Goal: Task Accomplishment & Management: Use online tool/utility

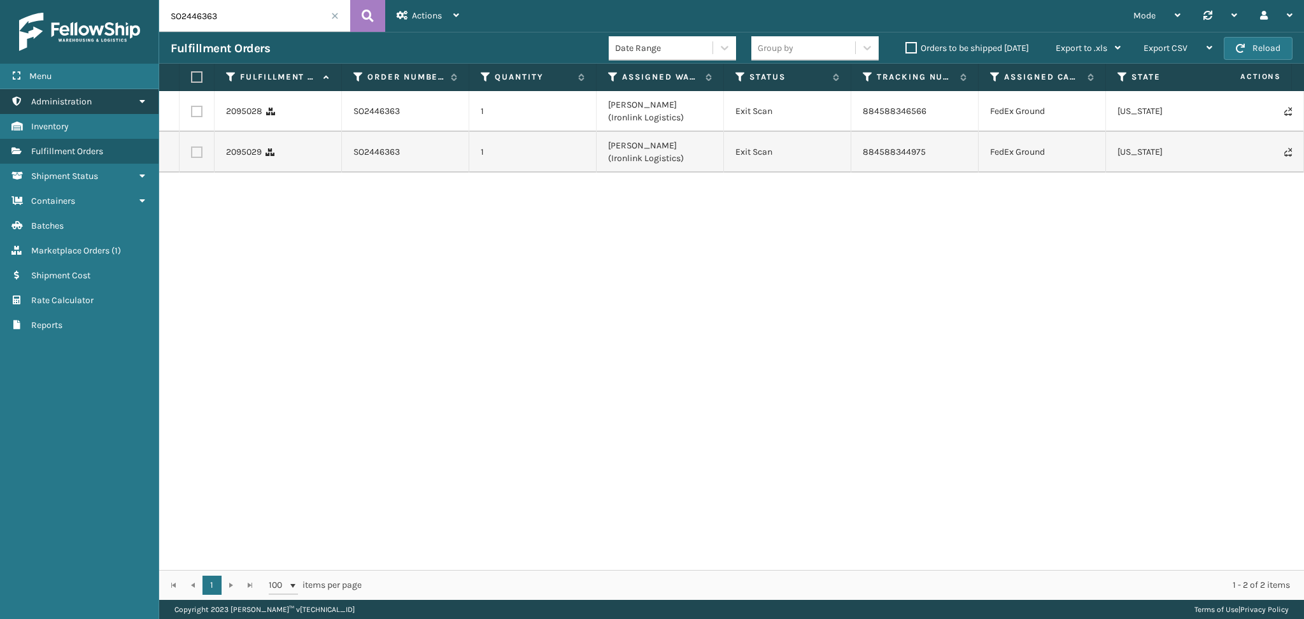
click at [139, 103] on icon at bounding box center [142, 101] width 10 height 9
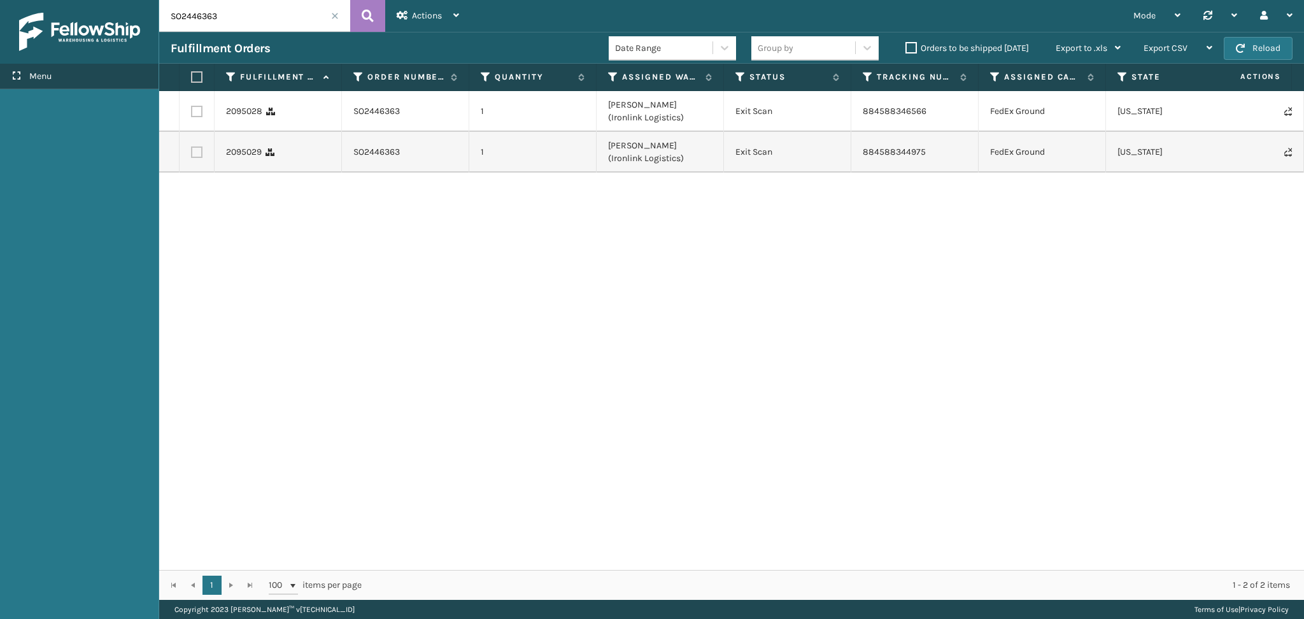
click at [43, 76] on span "Menu" at bounding box center [40, 76] width 22 height 11
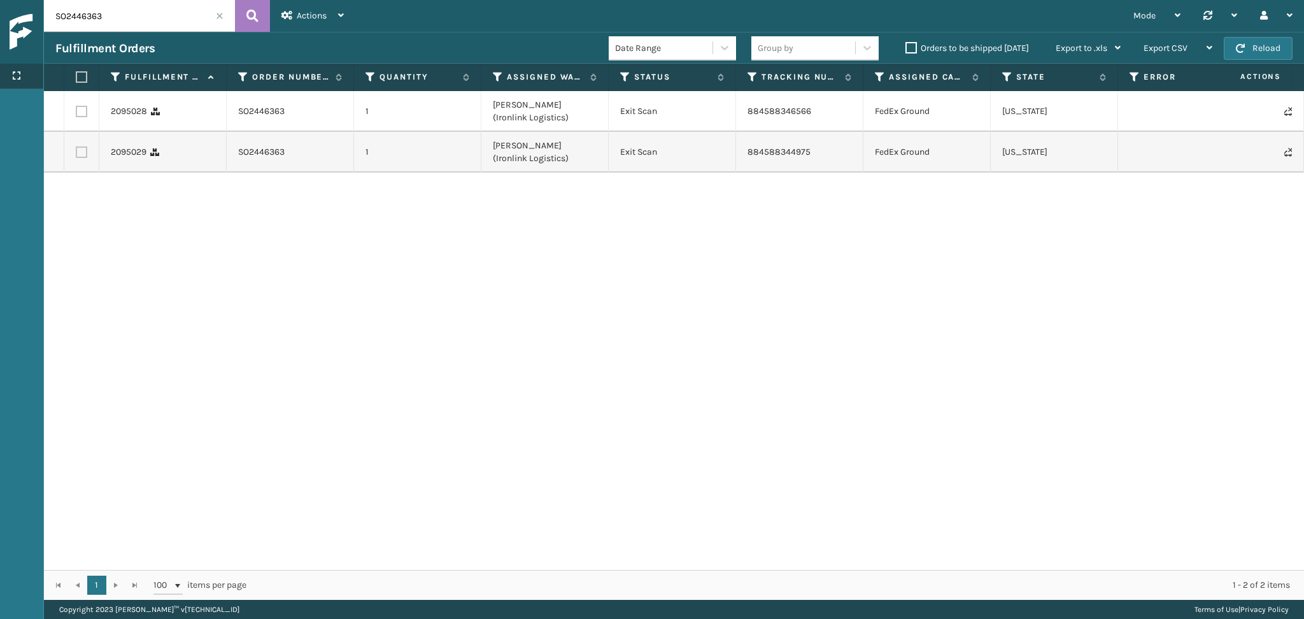
click at [11, 72] on icon at bounding box center [16, 75] width 10 height 9
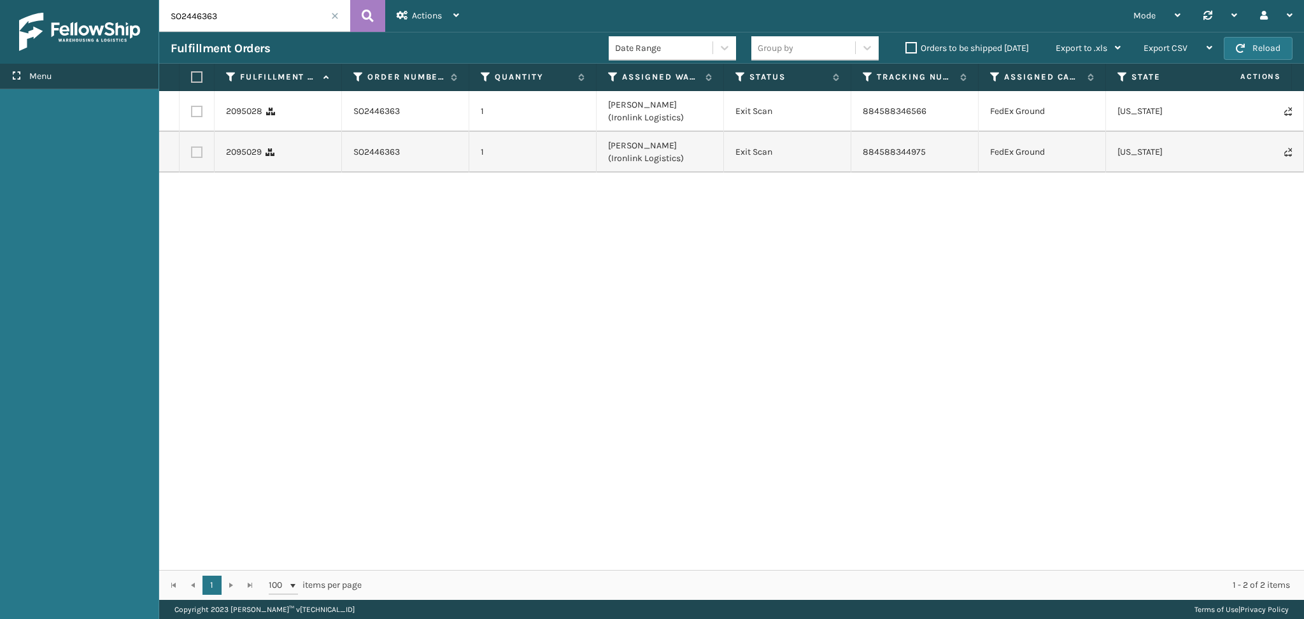
click at [36, 78] on span "Menu" at bounding box center [40, 76] width 22 height 11
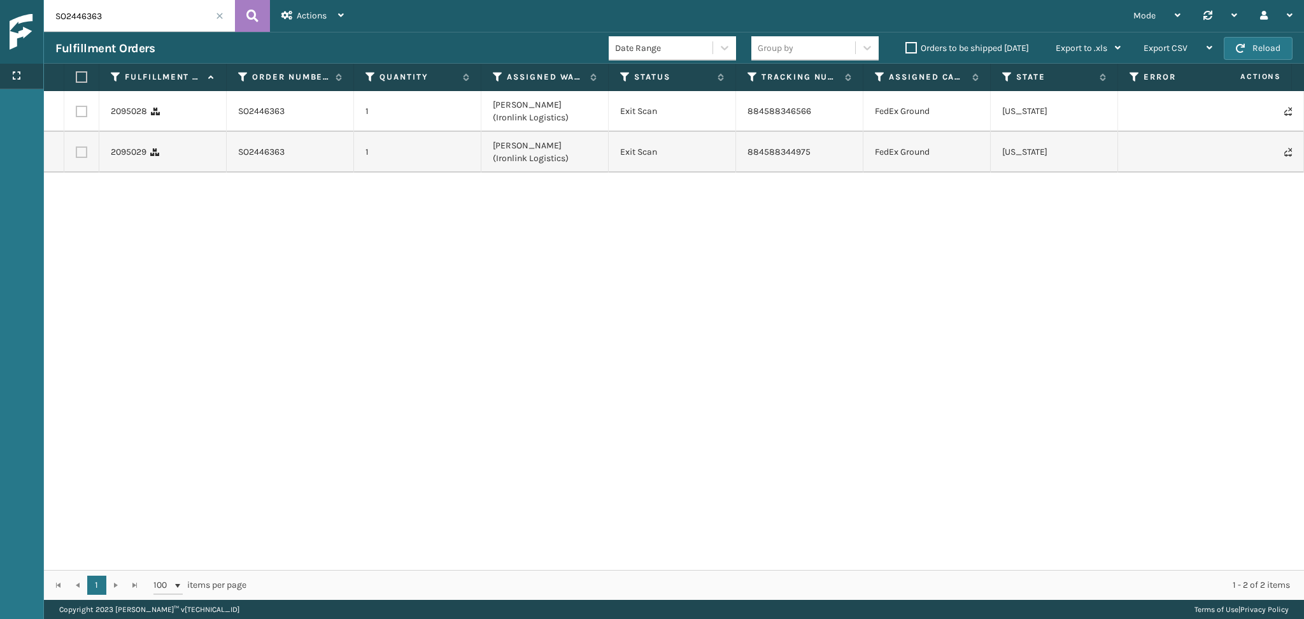
click at [18, 76] on icon at bounding box center [16, 75] width 10 height 9
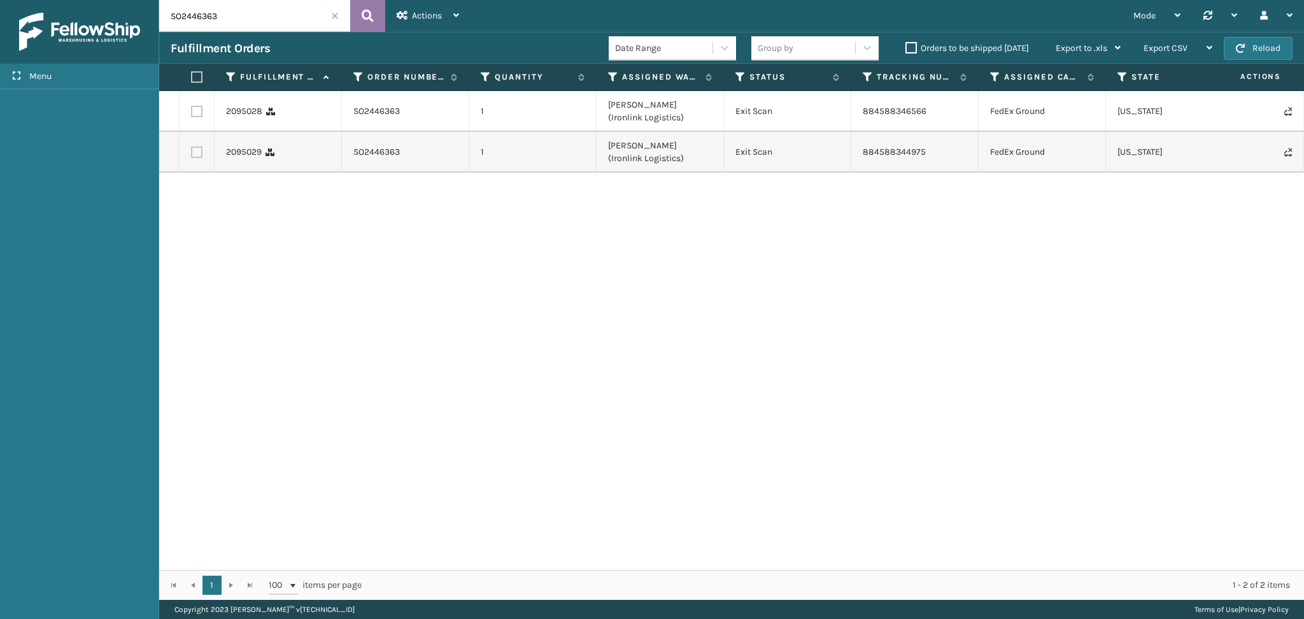
click at [362, 18] on icon at bounding box center [368, 15] width 12 height 19
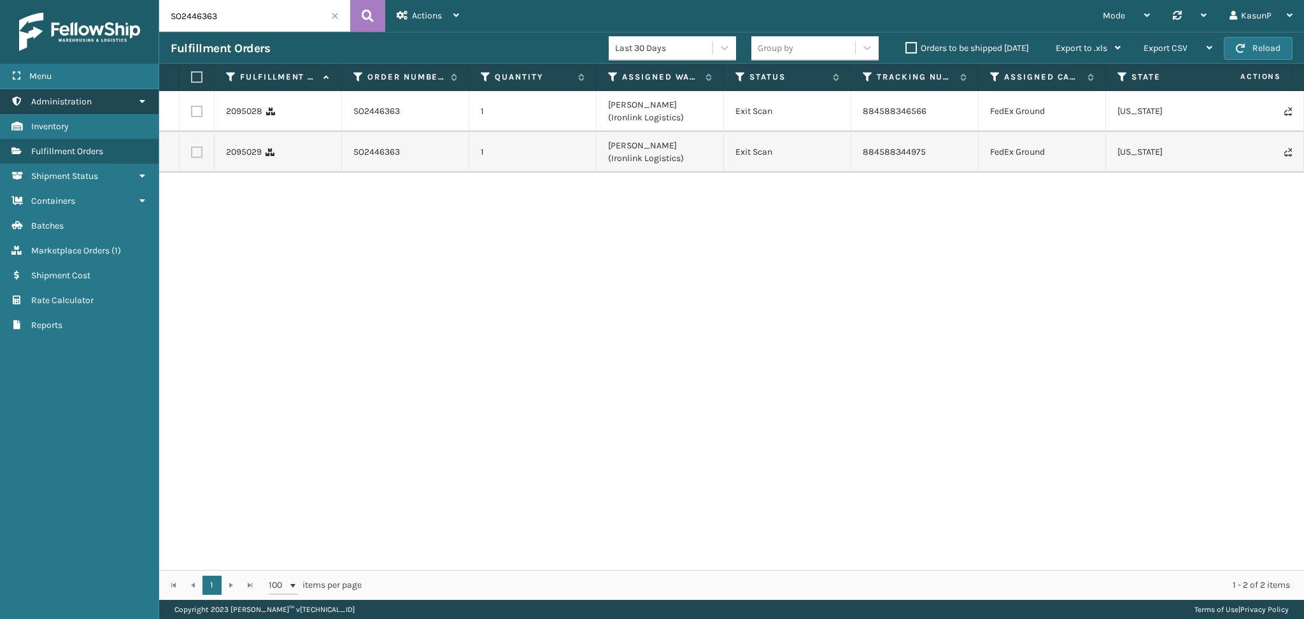
click at [140, 101] on icon at bounding box center [142, 101] width 10 height 9
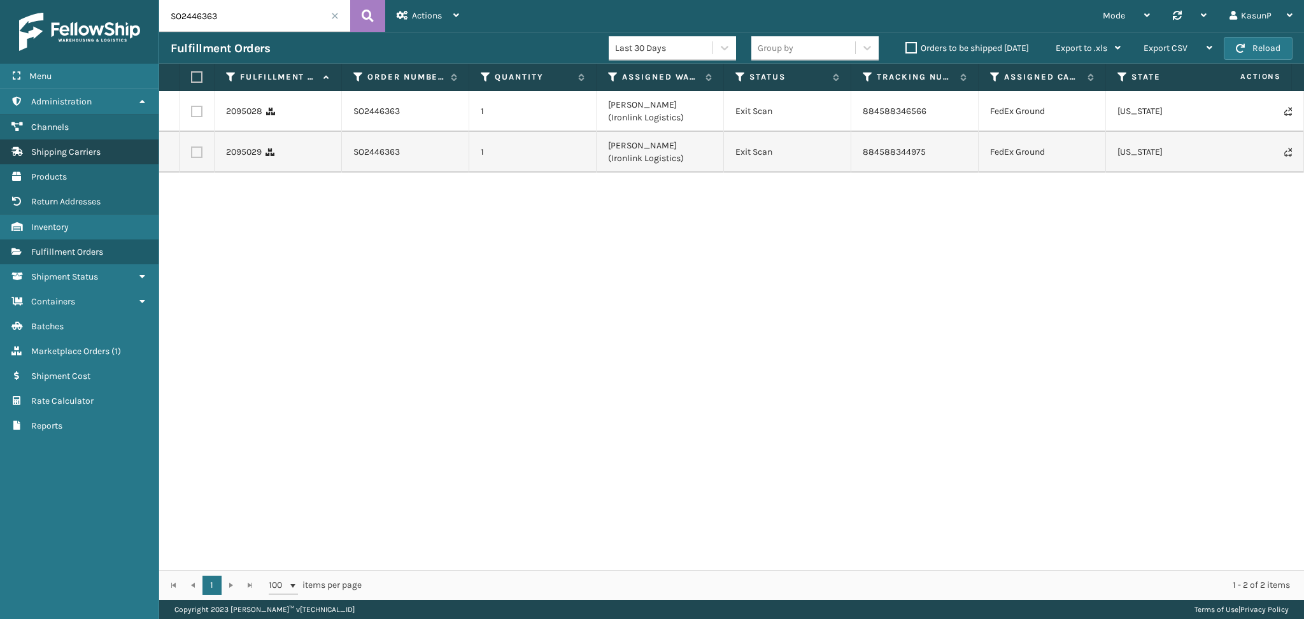
click at [74, 151] on span "Shipping Carriers" at bounding box center [65, 151] width 69 height 11
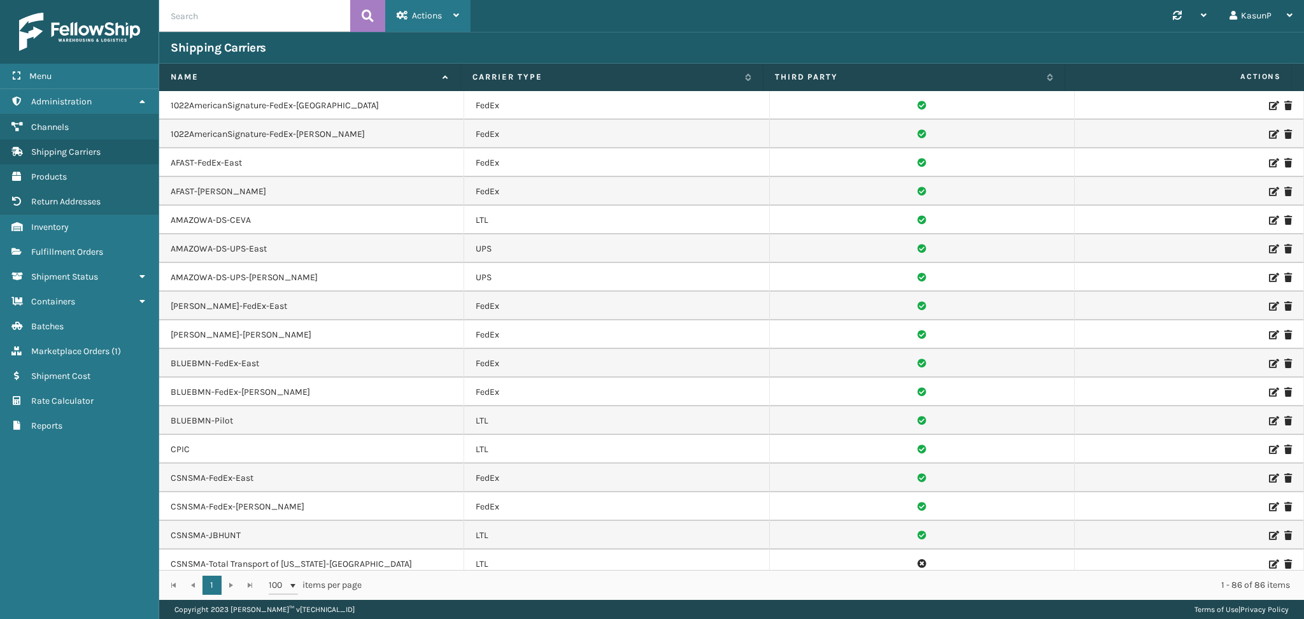
click at [460, 18] on div "Actions New Carrier" at bounding box center [427, 16] width 85 height 32
click at [441, 48] on button "New Carrier" at bounding box center [471, 48] width 171 height 33
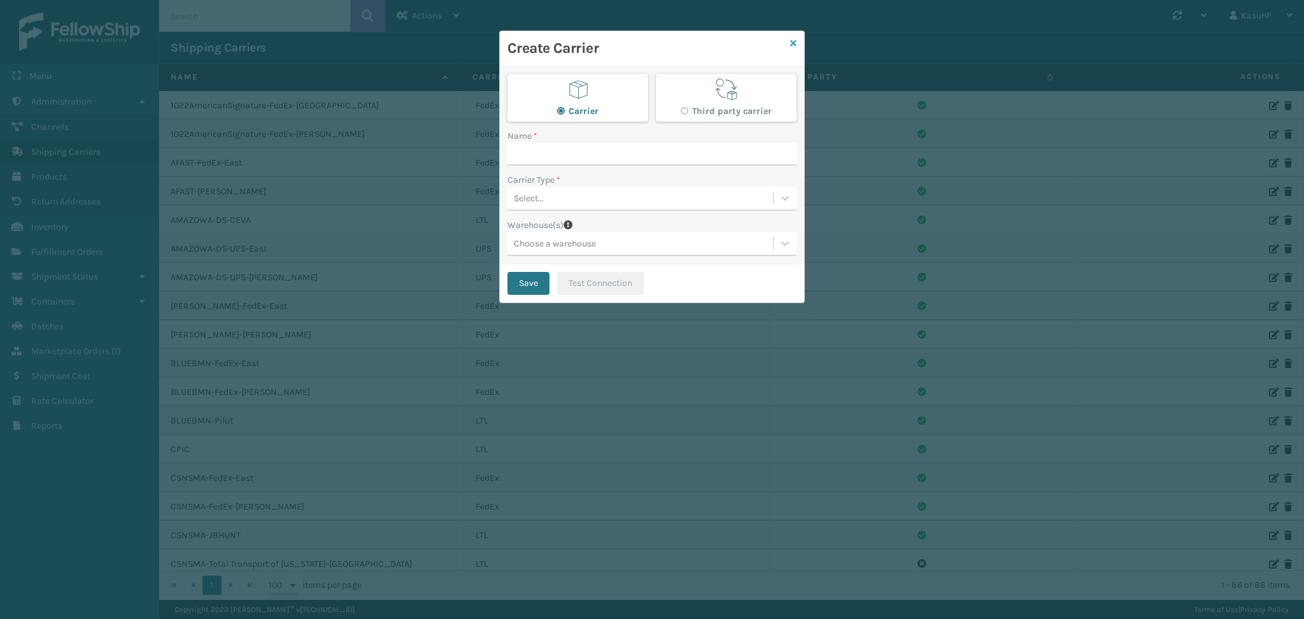
click at [795, 43] on icon at bounding box center [793, 43] width 6 height 9
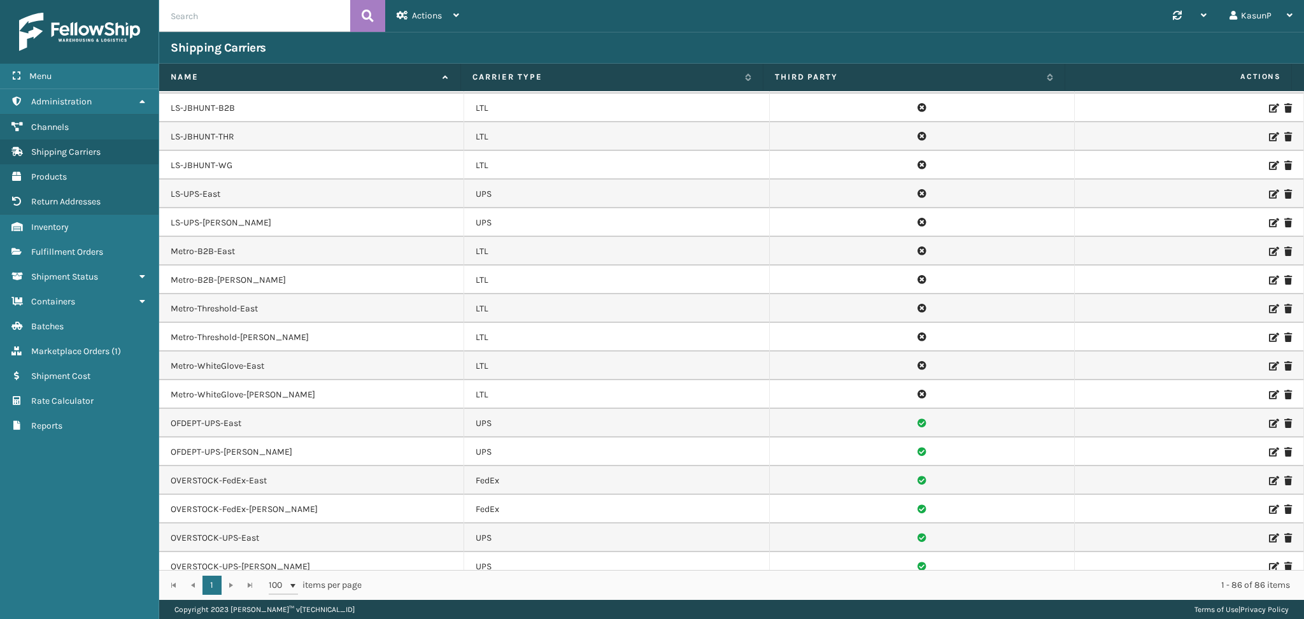
scroll to position [1255, 0]
click at [1269, 169] on icon at bounding box center [1273, 168] width 8 height 9
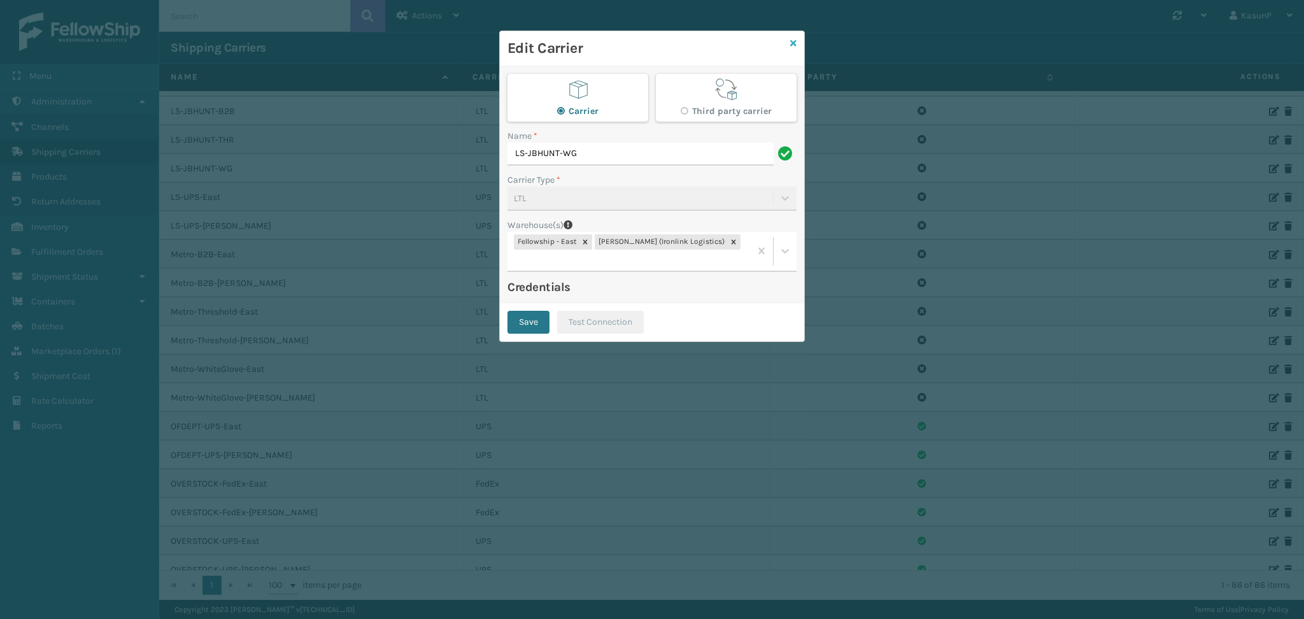
click at [790, 45] on icon at bounding box center [793, 43] width 6 height 9
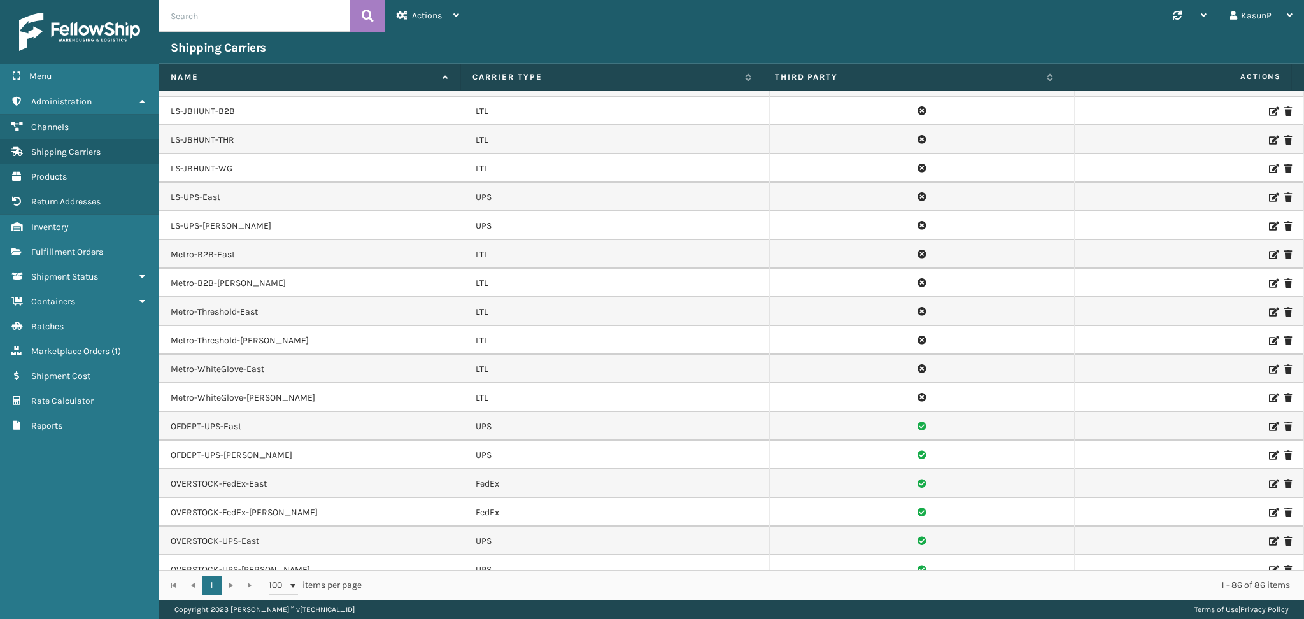
click at [1269, 340] on icon at bounding box center [1273, 340] width 8 height 9
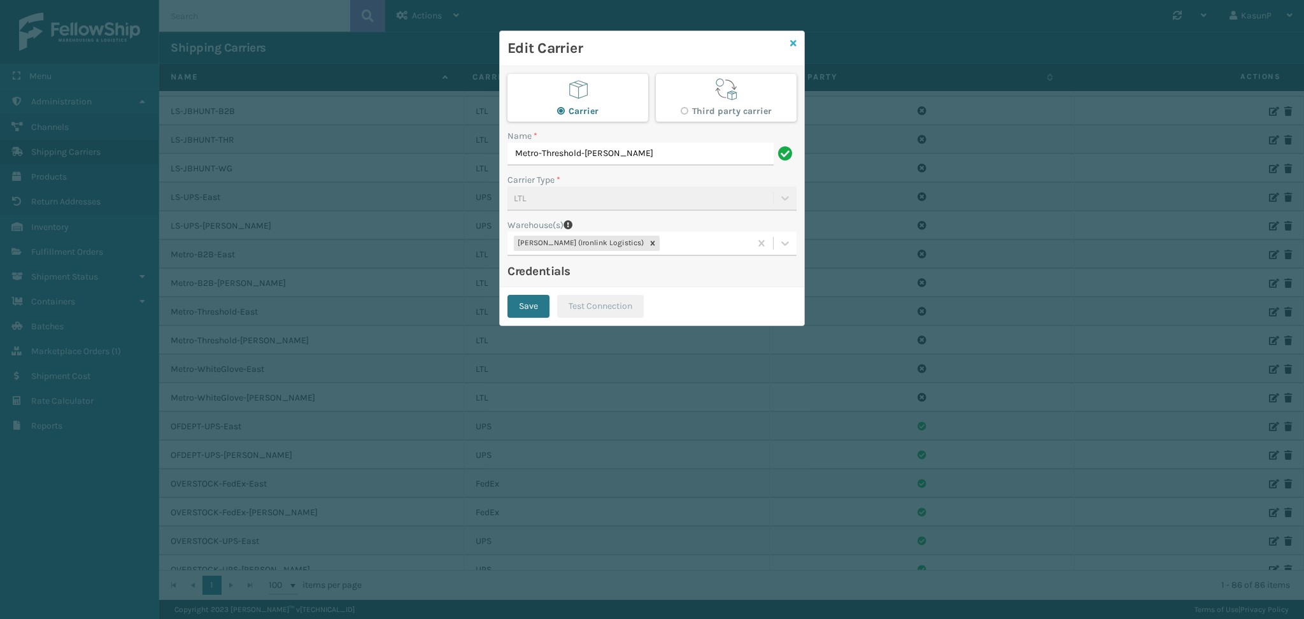
click at [795, 43] on icon at bounding box center [793, 43] width 6 height 9
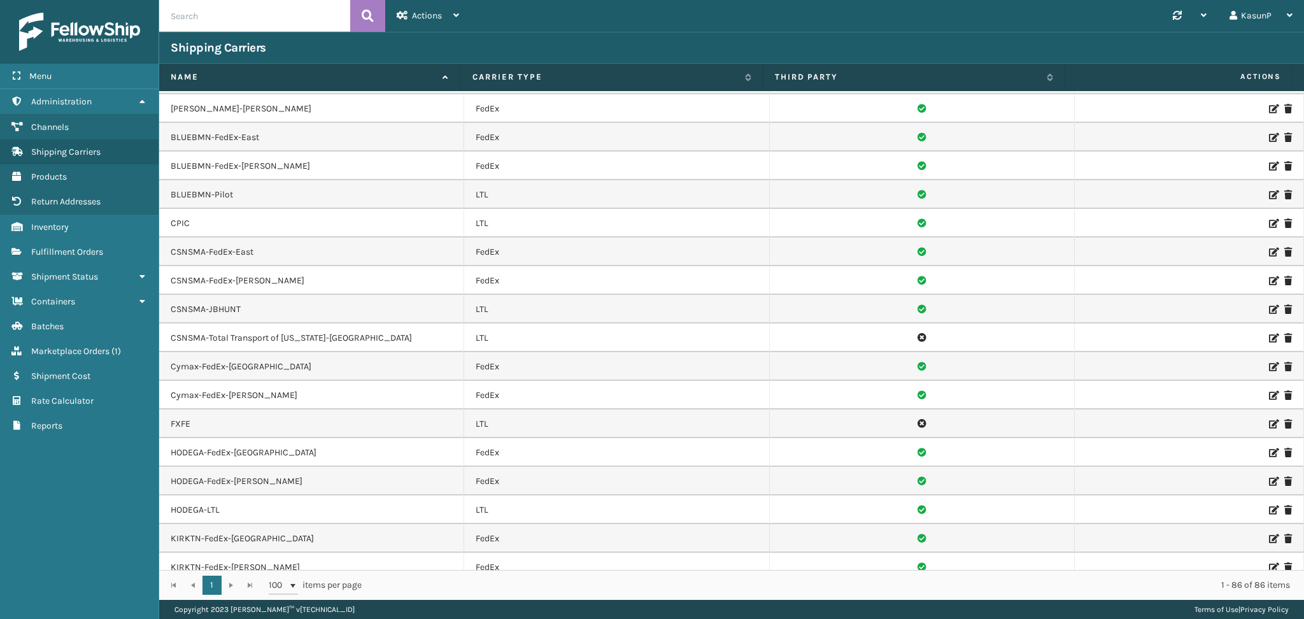
scroll to position [207, 0]
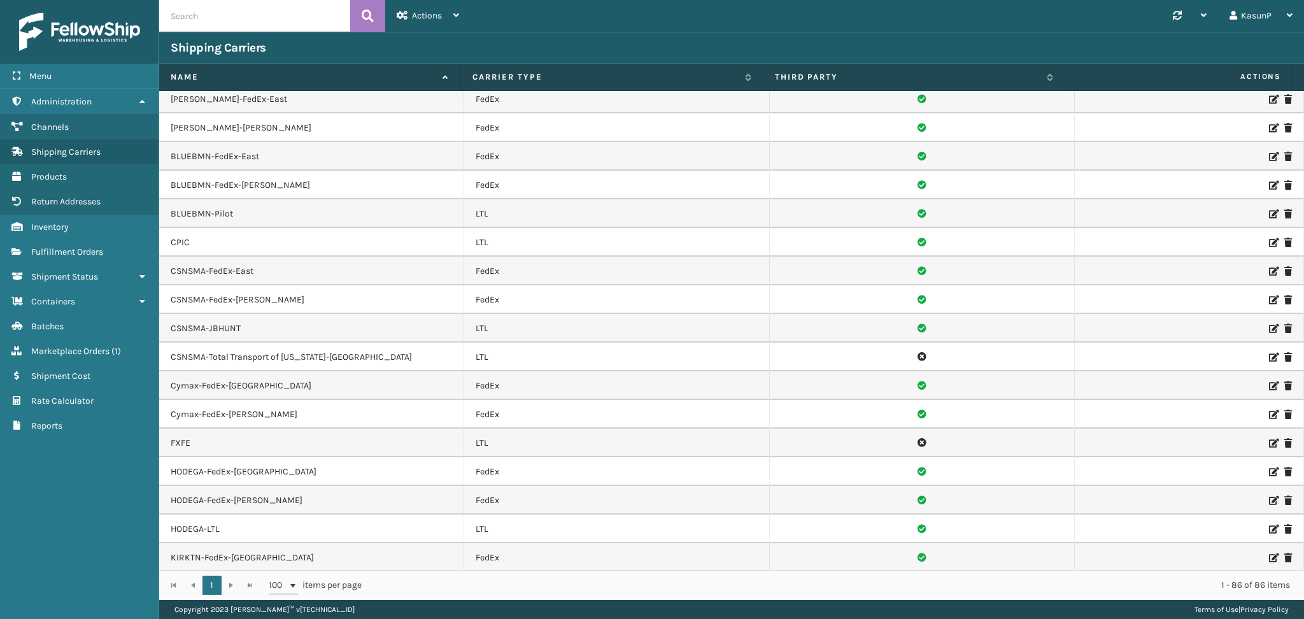
click at [1269, 240] on icon at bounding box center [1273, 242] width 8 height 9
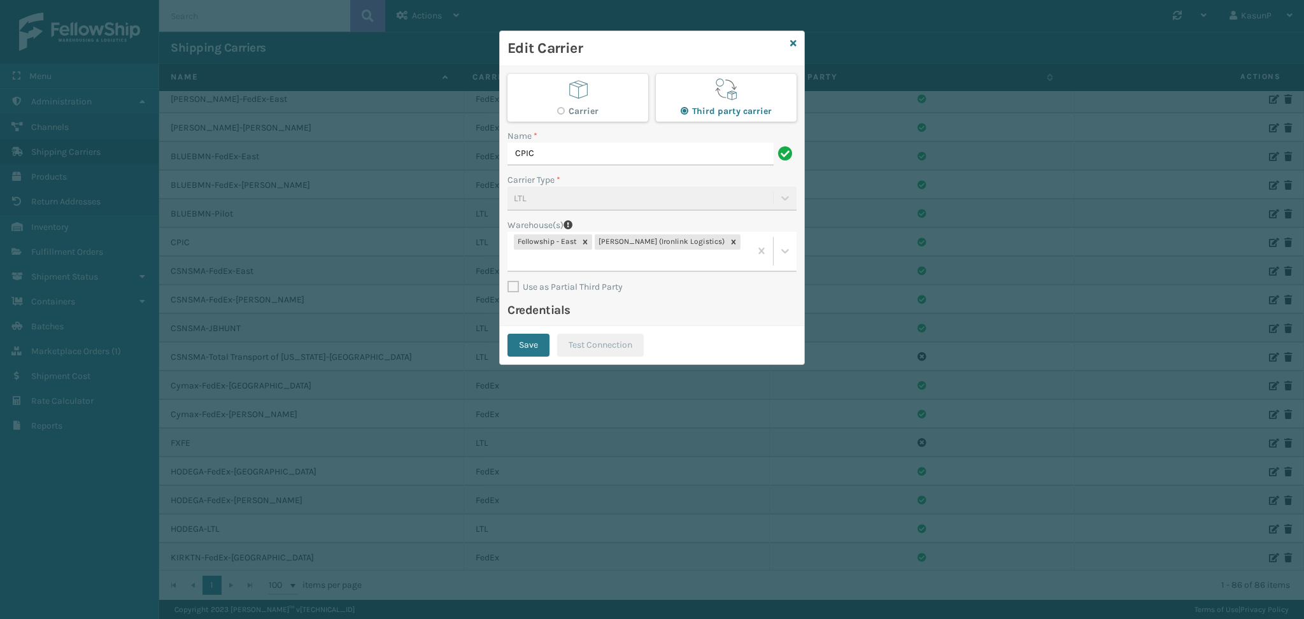
click at [567, 110] on label "Carrier" at bounding box center [577, 111] width 41 height 11
click at [558, 110] on input "Carrier" at bounding box center [557, 108] width 1 height 8
radio input "true"
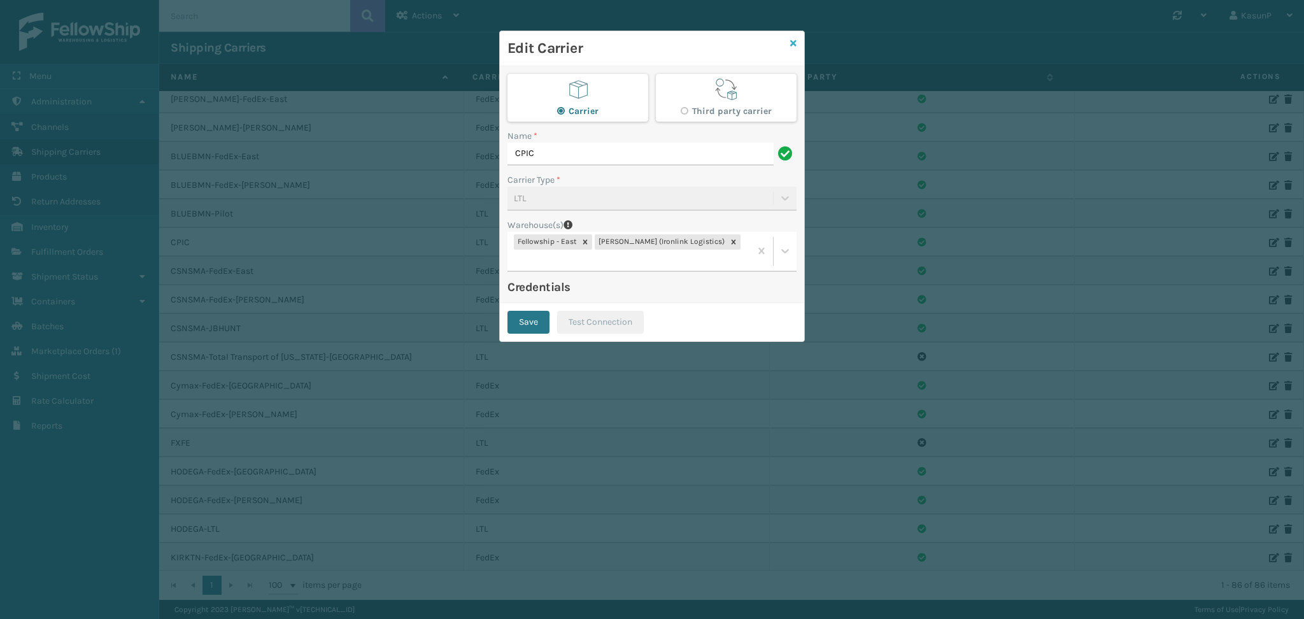
click at [795, 44] on icon at bounding box center [793, 43] width 6 height 9
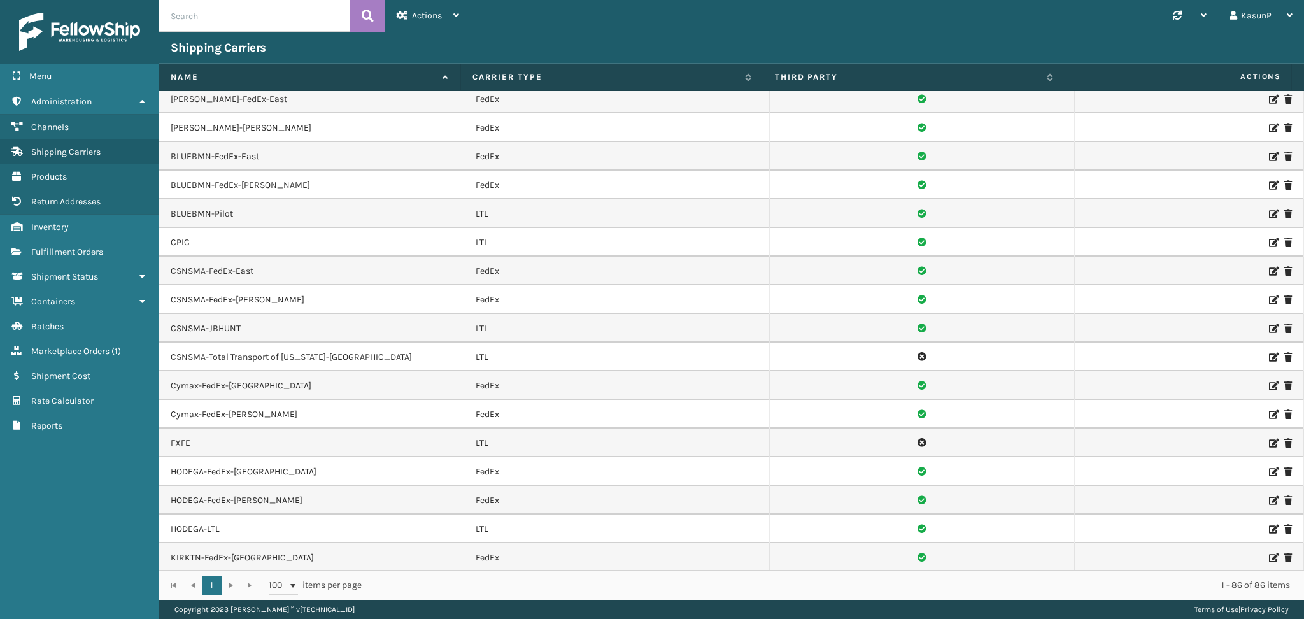
click at [1269, 357] on icon at bounding box center [1273, 357] width 8 height 9
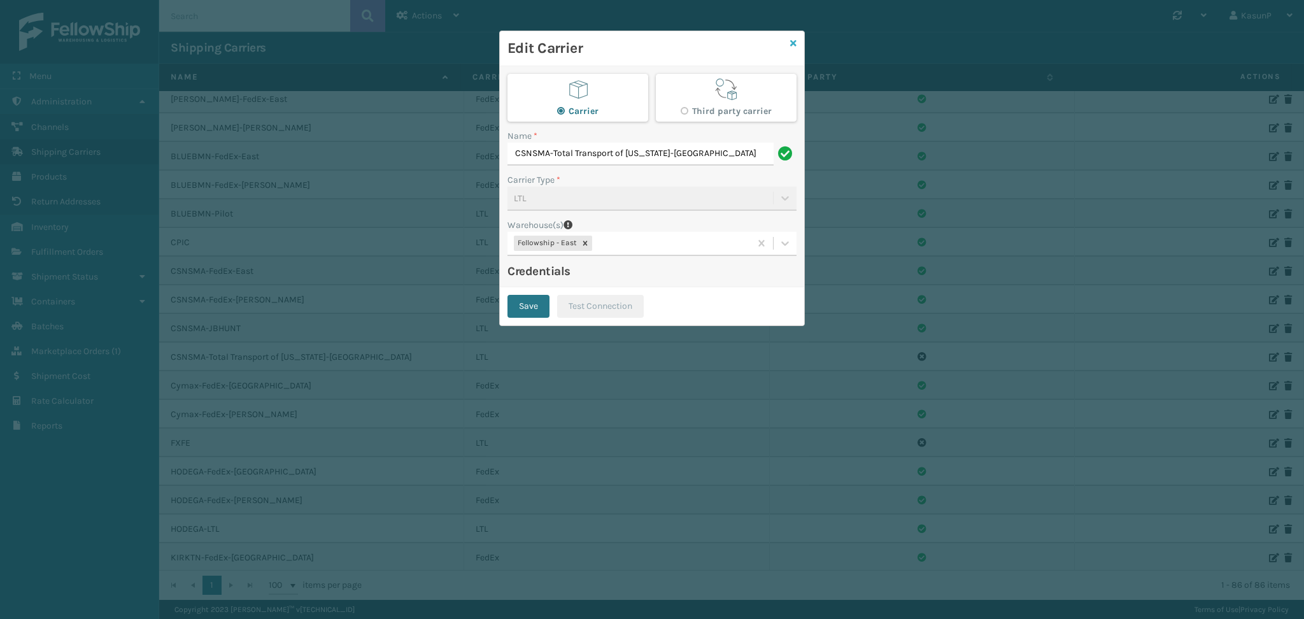
click at [791, 44] on icon at bounding box center [793, 43] width 6 height 9
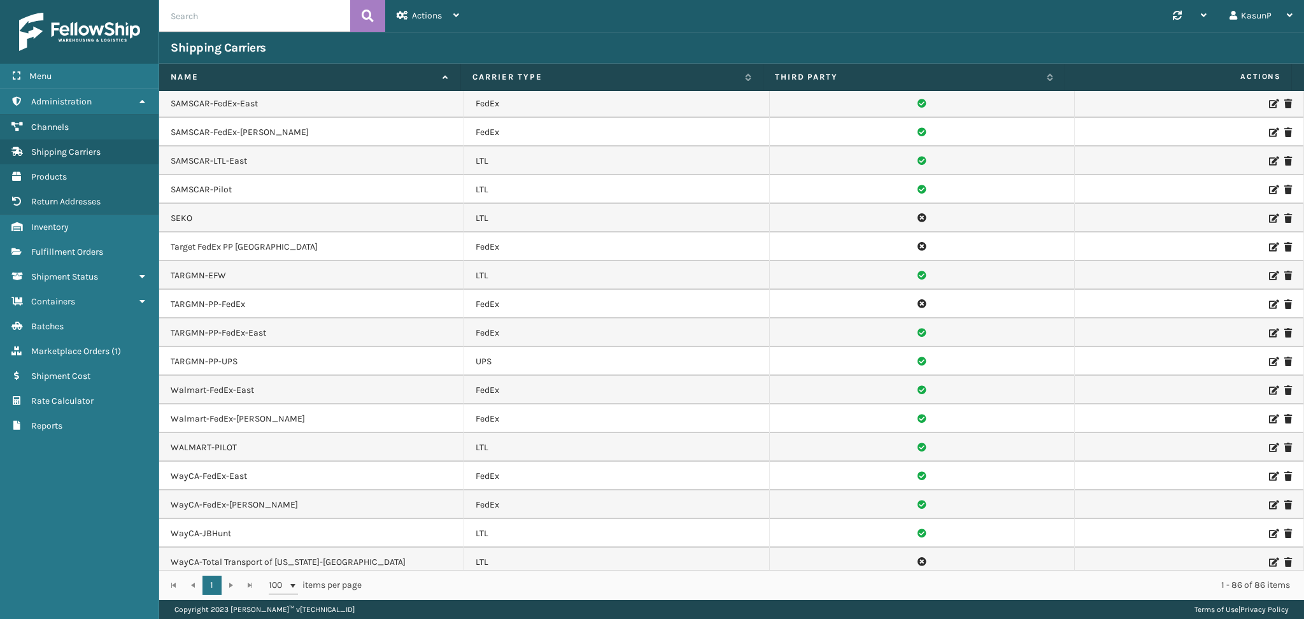
scroll to position [1694, 0]
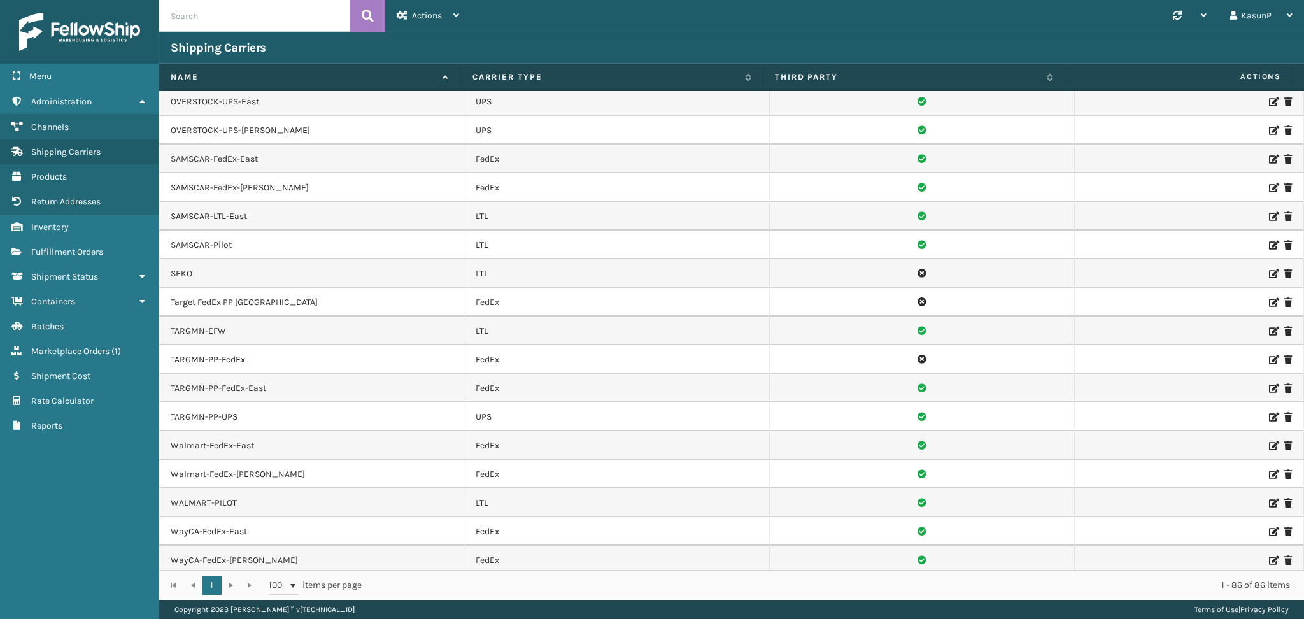
click at [1269, 276] on icon at bounding box center [1273, 273] width 8 height 9
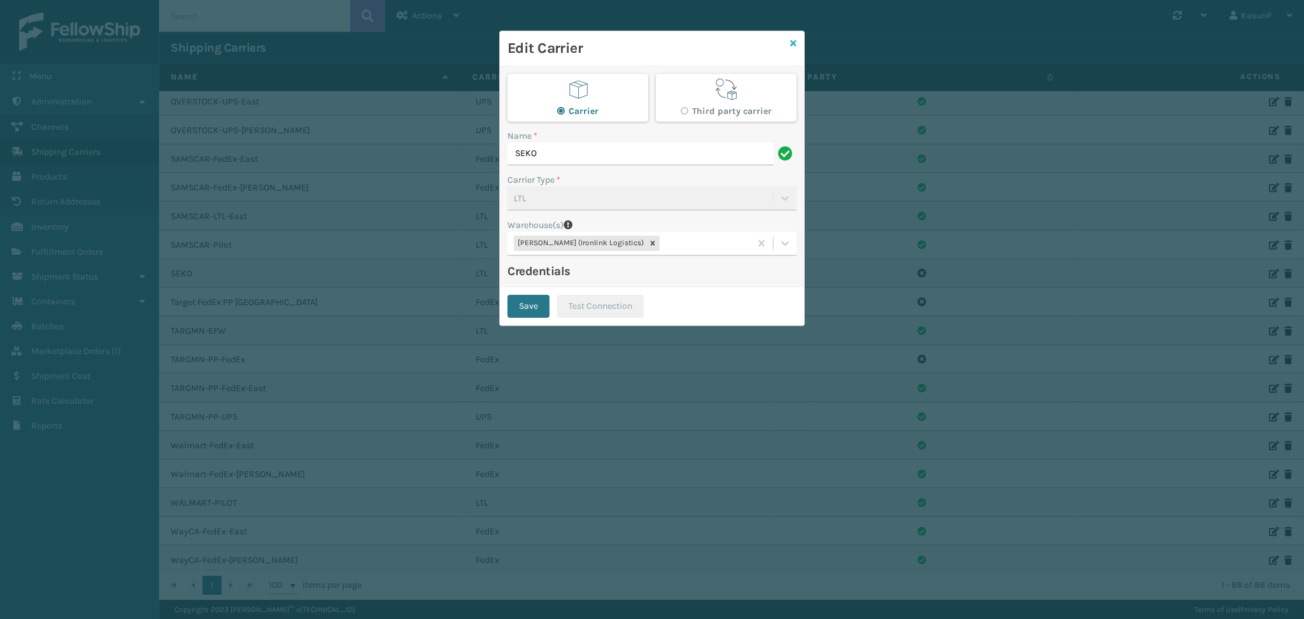
click at [793, 42] on icon at bounding box center [793, 43] width 6 height 9
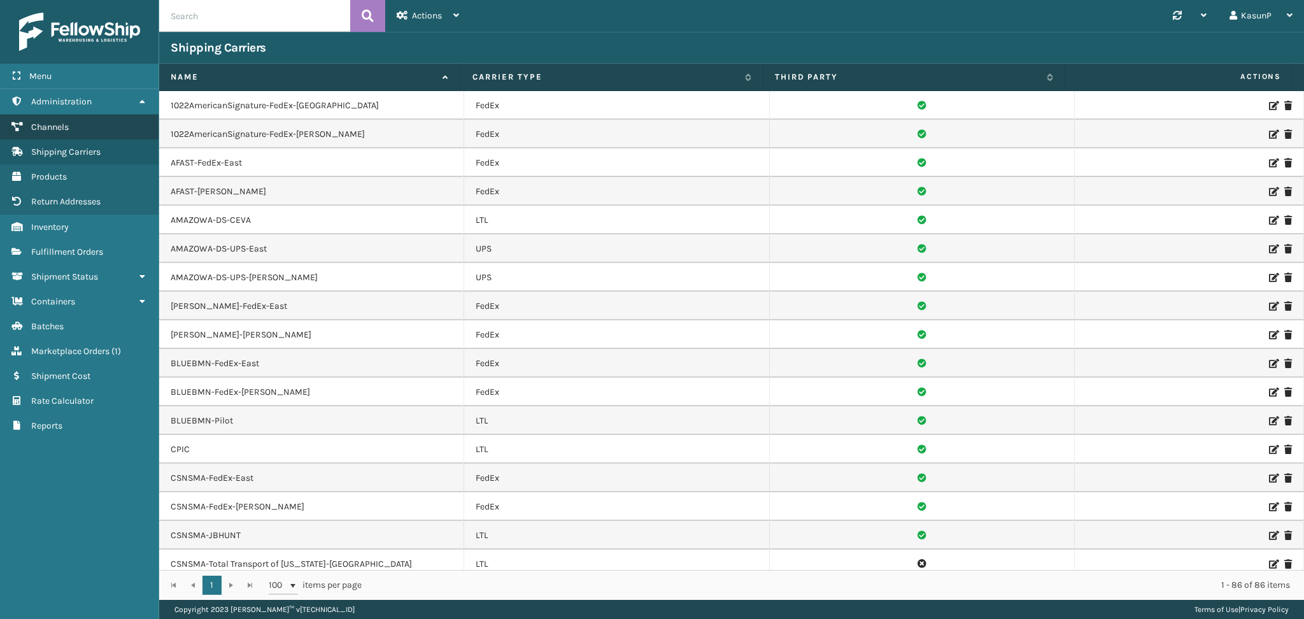
click at [62, 126] on span "Channels" at bounding box center [50, 127] width 38 height 11
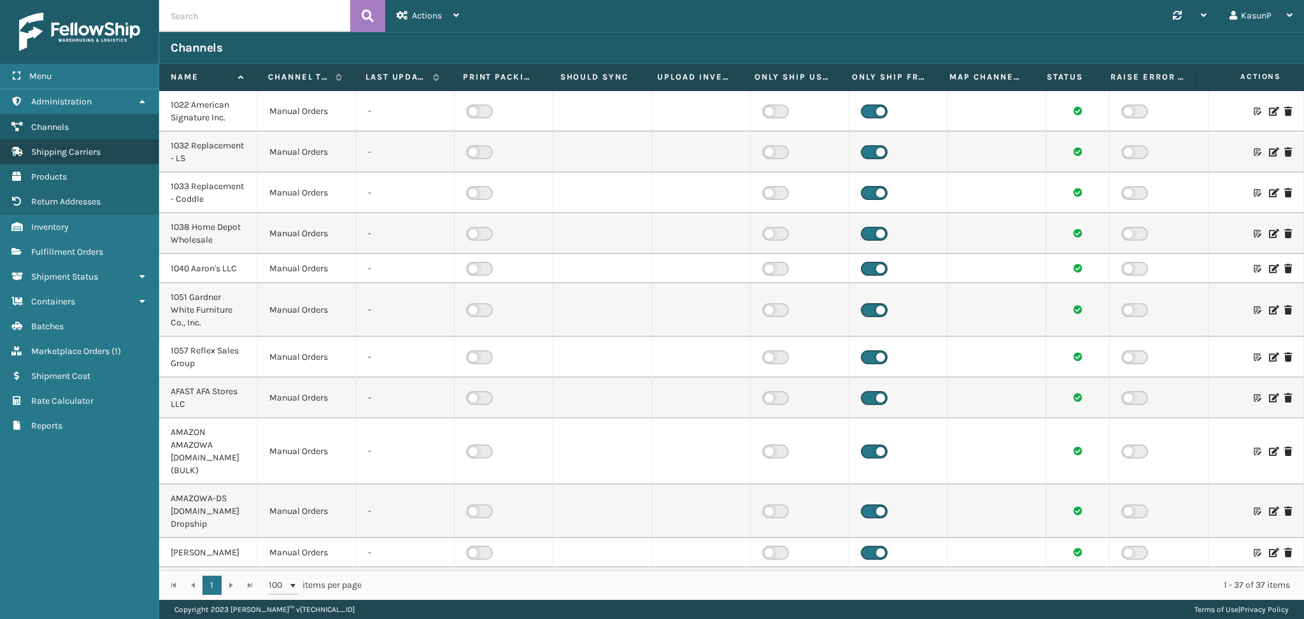
click at [76, 154] on span "Shipping Carriers" at bounding box center [65, 151] width 69 height 11
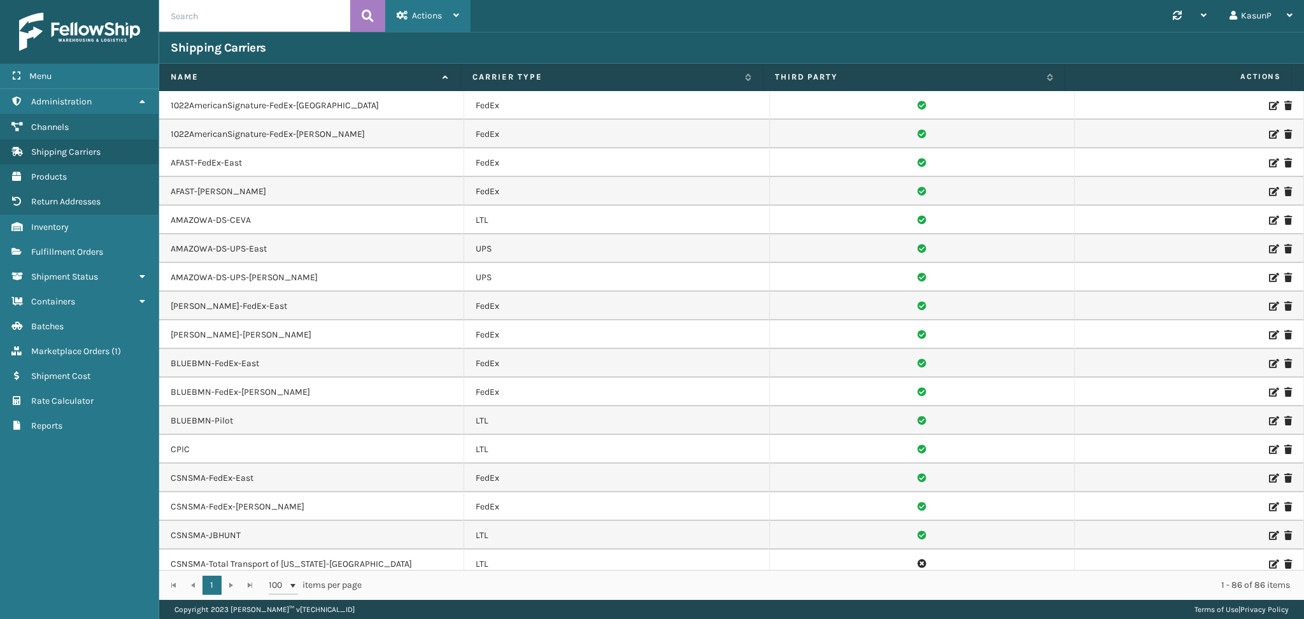
click at [459, 15] on icon at bounding box center [456, 15] width 6 height 9
click at [443, 46] on button "New Carrier" at bounding box center [471, 48] width 171 height 33
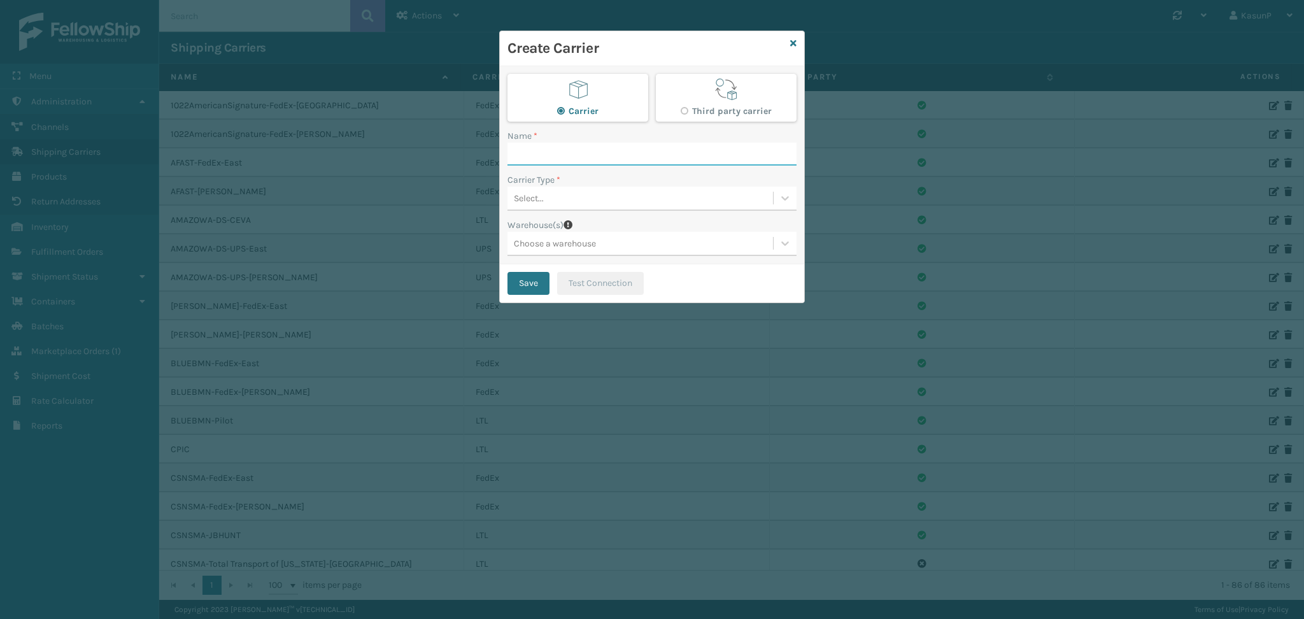
click at [574, 153] on input "Name *" at bounding box center [651, 154] width 289 height 23
paste input "Magic Logistics"
type input "Magic Logistics"
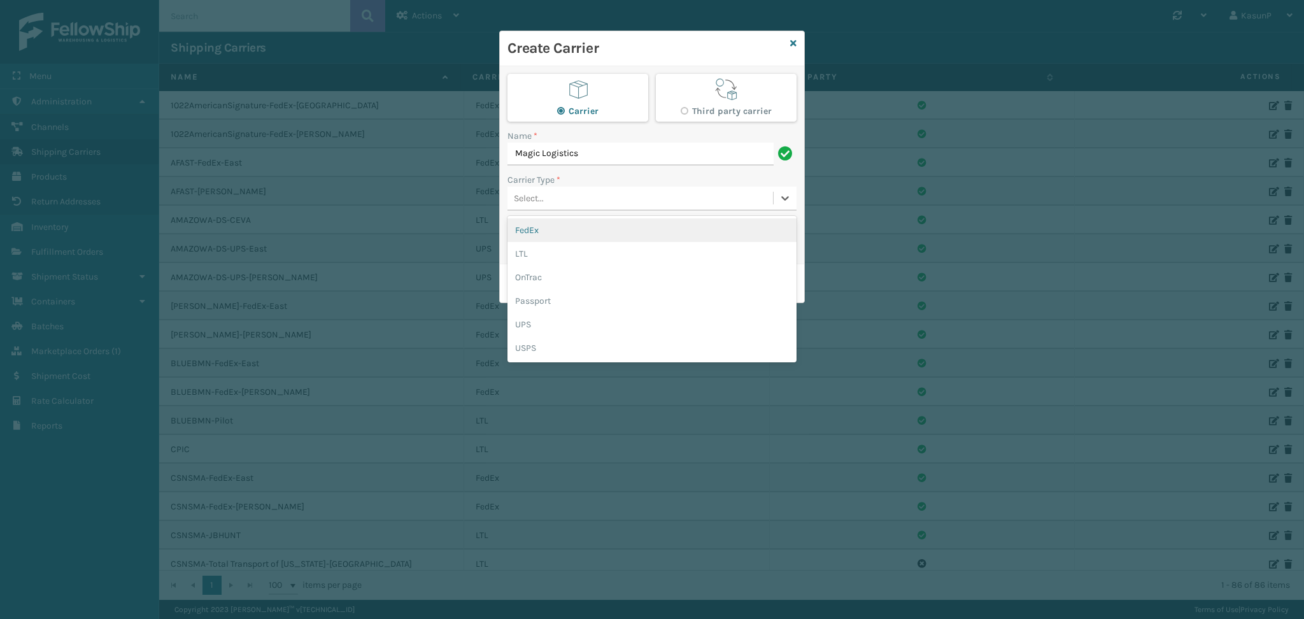
click at [646, 202] on div "Select..." at bounding box center [639, 198] width 265 height 21
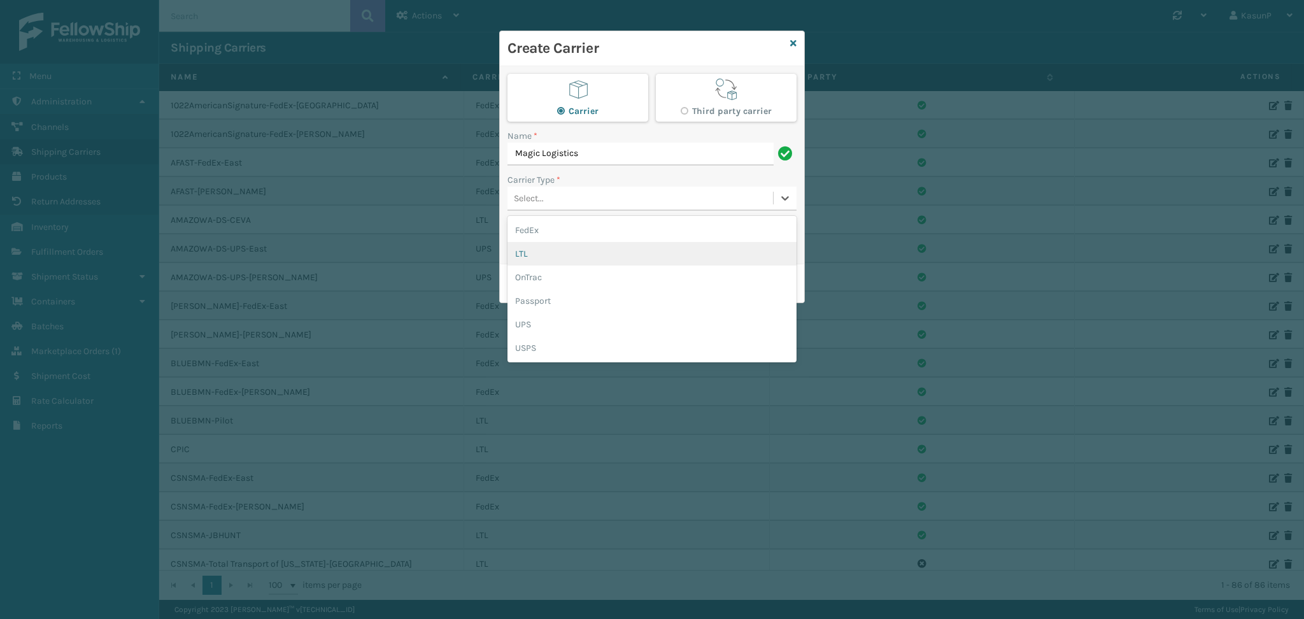
click at [588, 249] on div "LTL" at bounding box center [651, 254] width 289 height 24
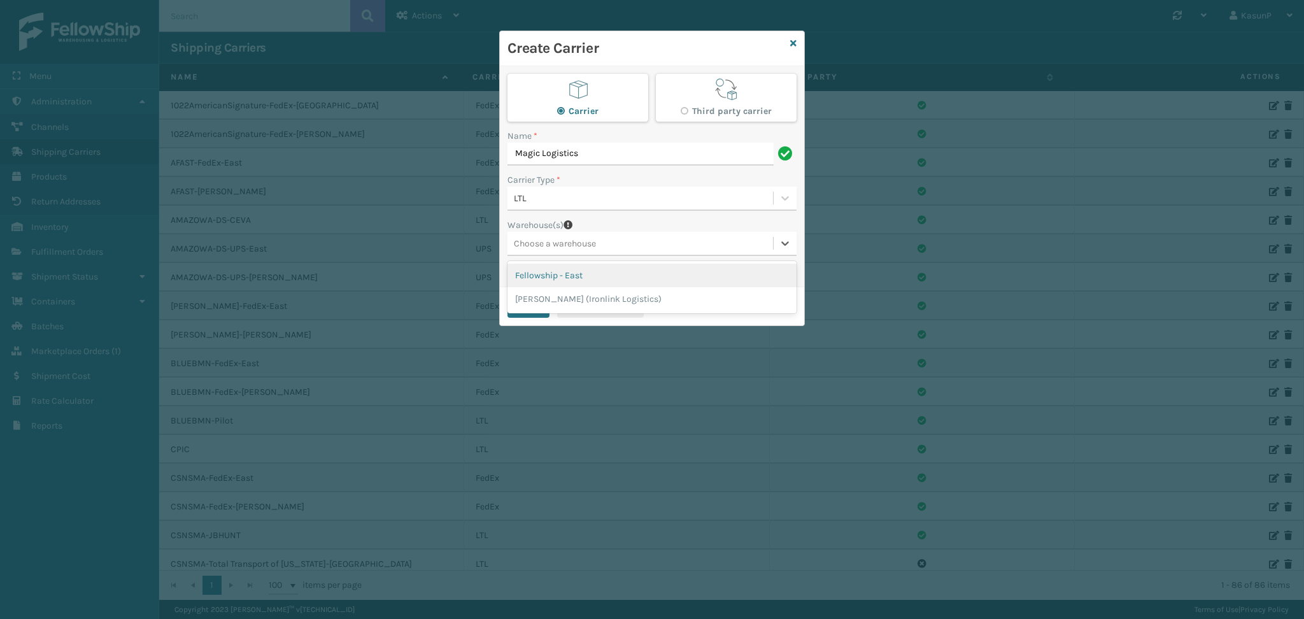
click at [556, 241] on div "Choose a warehouse" at bounding box center [555, 243] width 82 height 13
click at [577, 276] on div "Fellowship - East" at bounding box center [651, 276] width 289 height 24
click at [788, 241] on icon at bounding box center [785, 243] width 13 height 13
click at [646, 276] on div "[PERSON_NAME] (Ironlink Logistics)" at bounding box center [651, 276] width 289 height 24
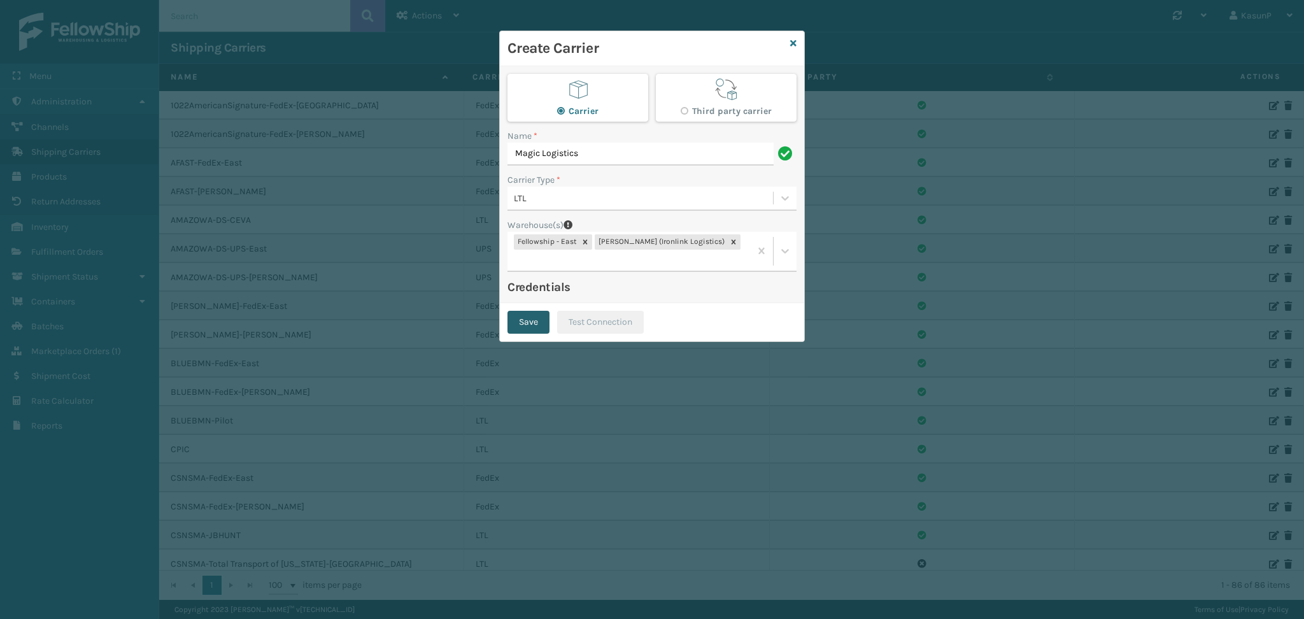
click at [526, 311] on button "Save" at bounding box center [528, 322] width 42 height 23
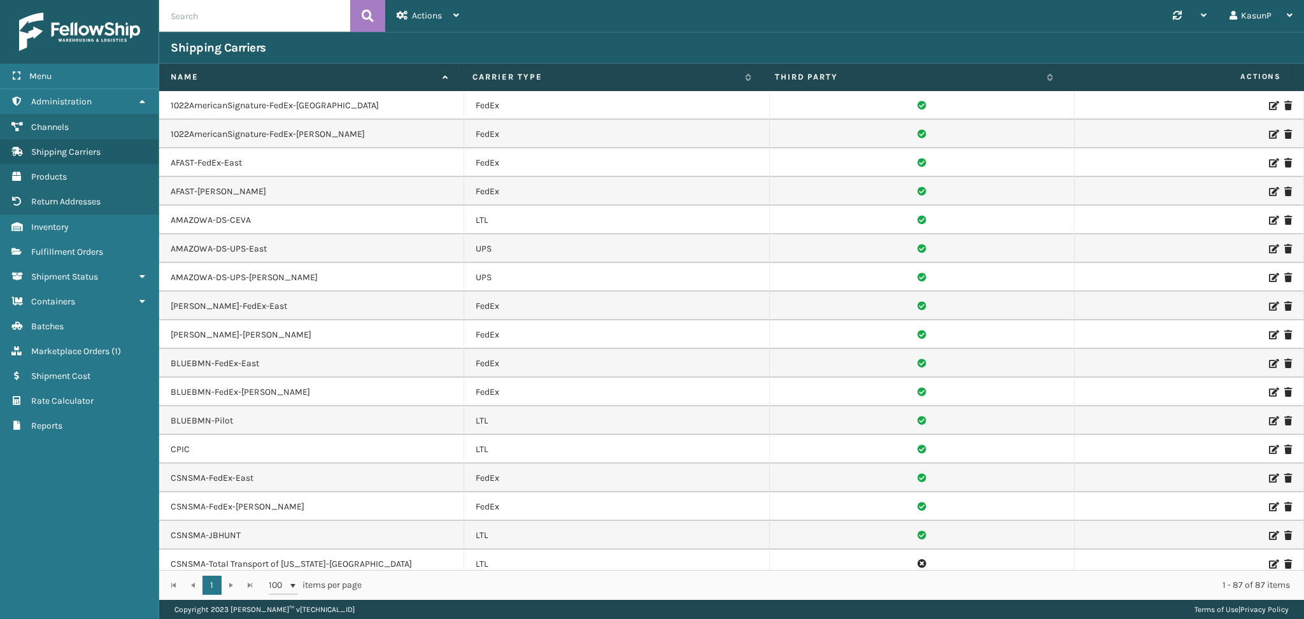
scroll to position [1180, 0]
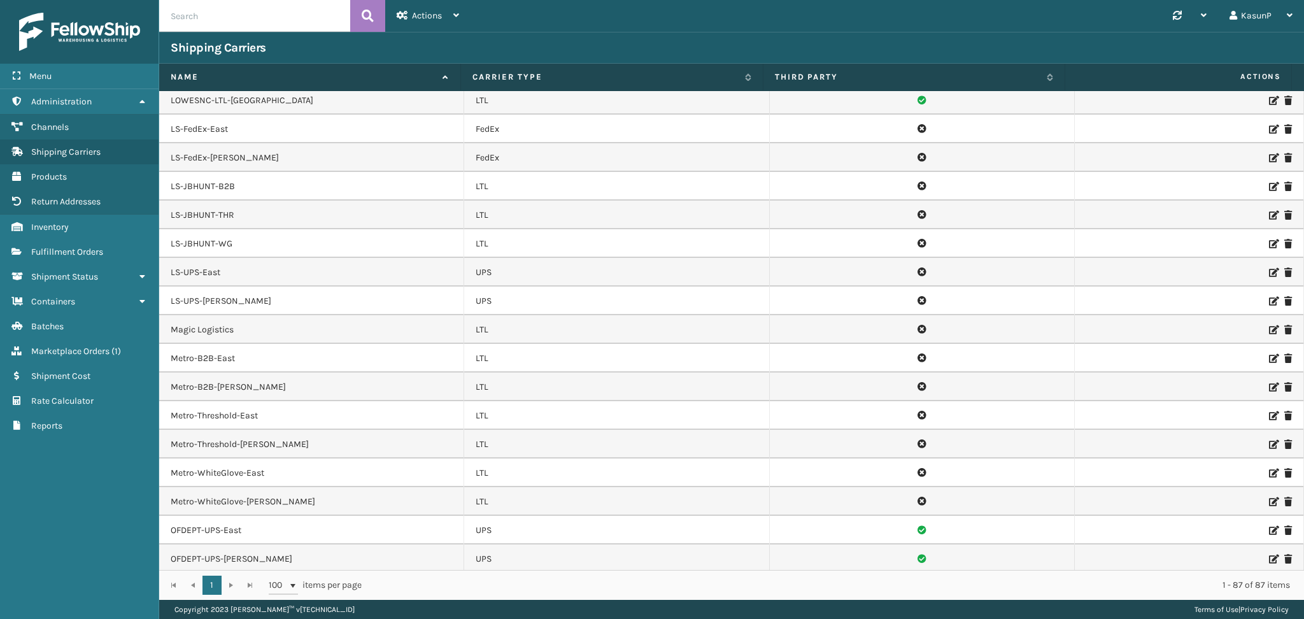
click at [1269, 330] on icon at bounding box center [1273, 329] width 8 height 9
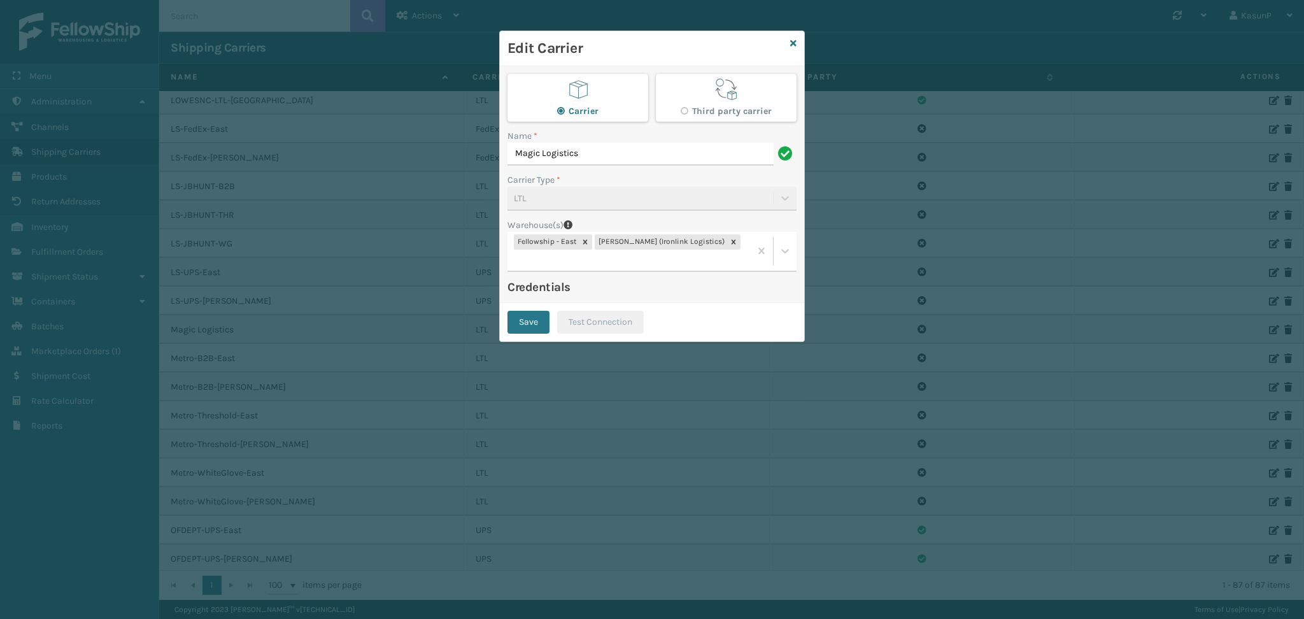
click at [800, 46] on div "Edit Carrier" at bounding box center [652, 48] width 304 height 35
click at [792, 44] on icon at bounding box center [793, 43] width 6 height 9
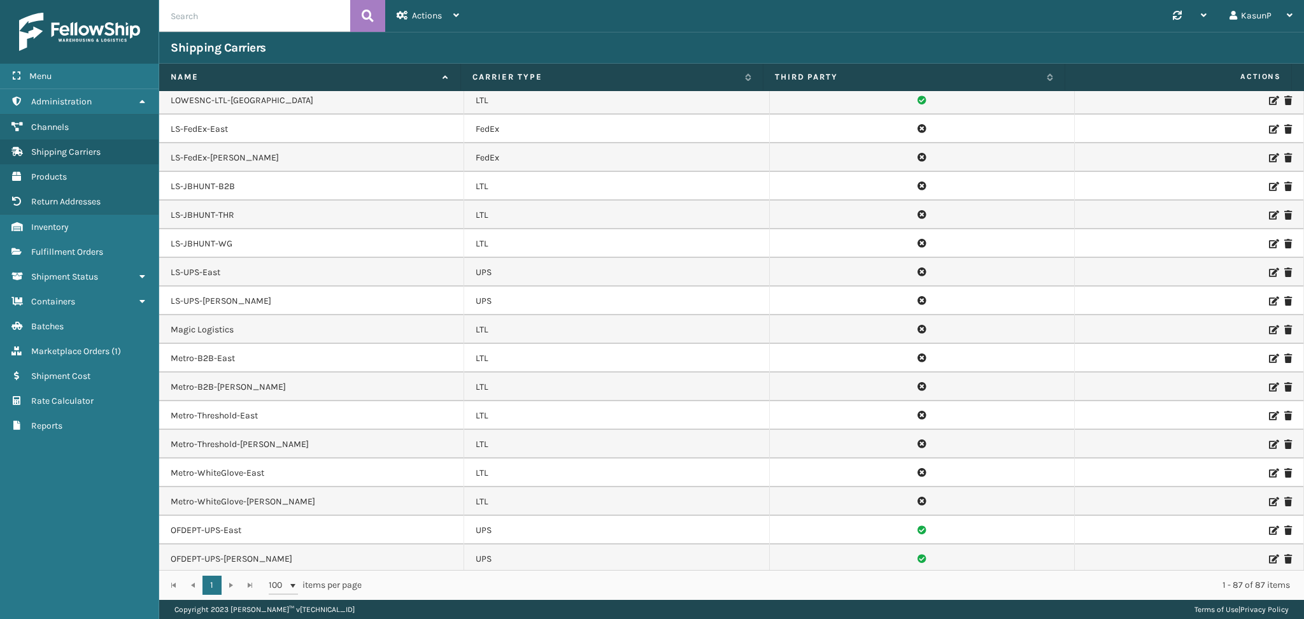
click at [1269, 332] on icon at bounding box center [1273, 329] width 8 height 9
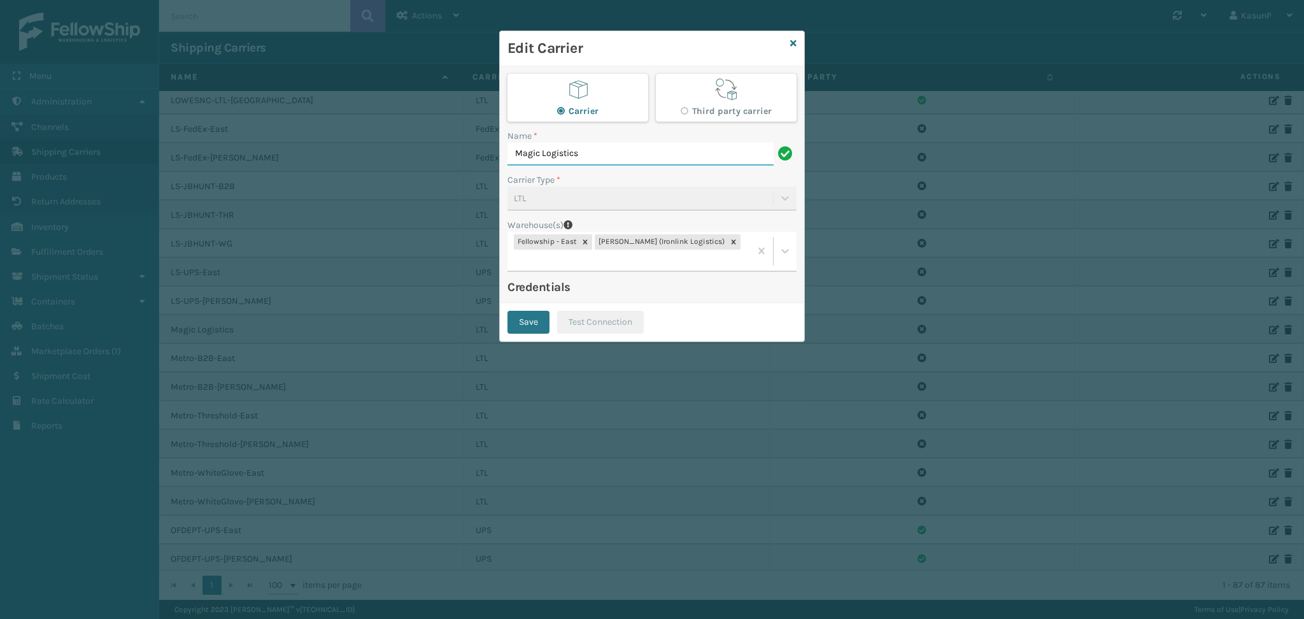
drag, startPoint x: 582, startPoint y: 152, endPoint x: 511, endPoint y: 159, distance: 71.6
click at [511, 159] on input "Magic Logistics" at bounding box center [640, 154] width 266 height 23
click at [795, 43] on icon at bounding box center [793, 43] width 6 height 9
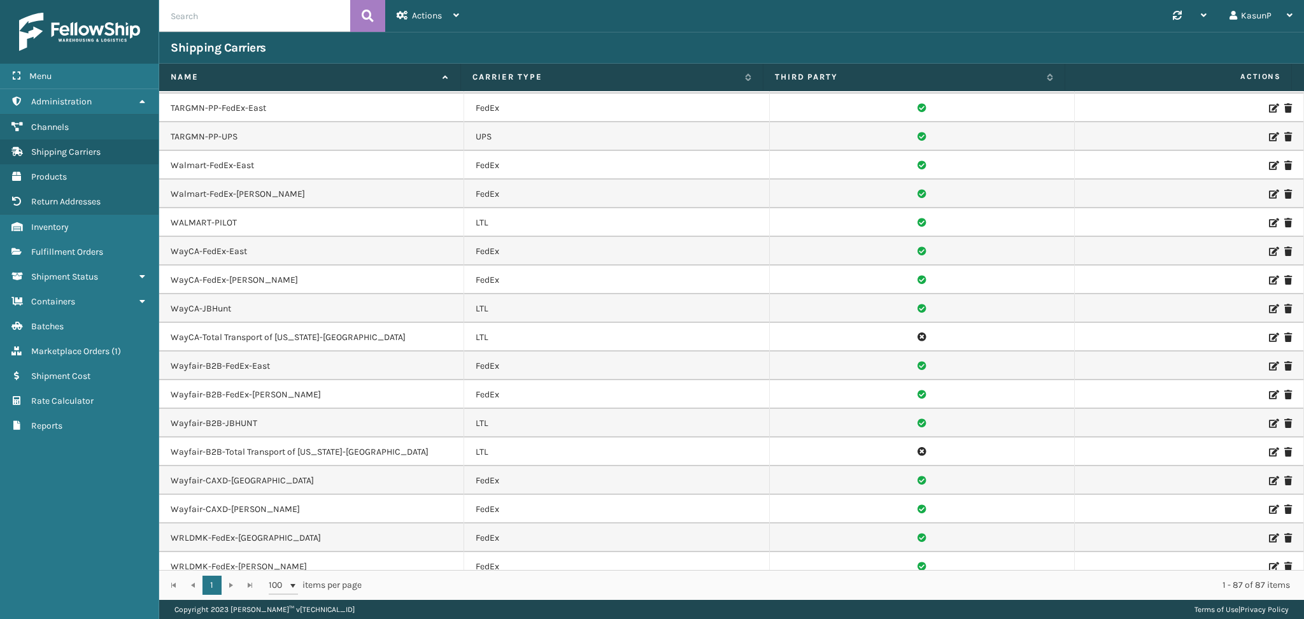
scroll to position [2017, 0]
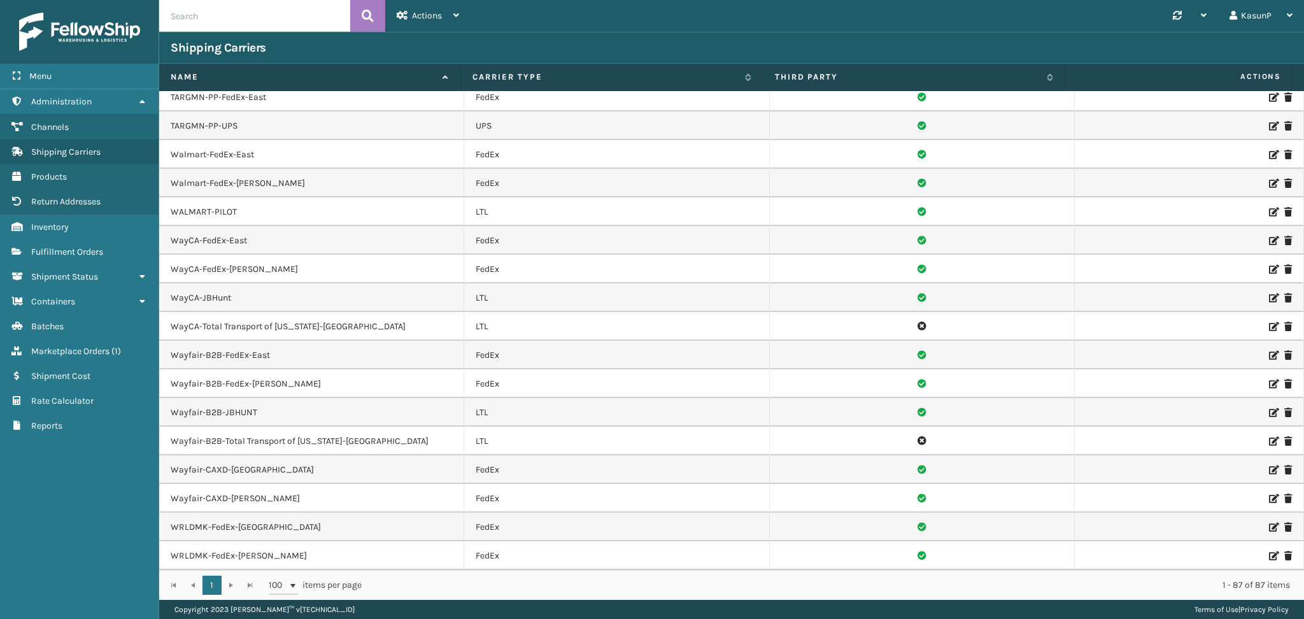
click at [1269, 556] on icon at bounding box center [1273, 555] width 8 height 9
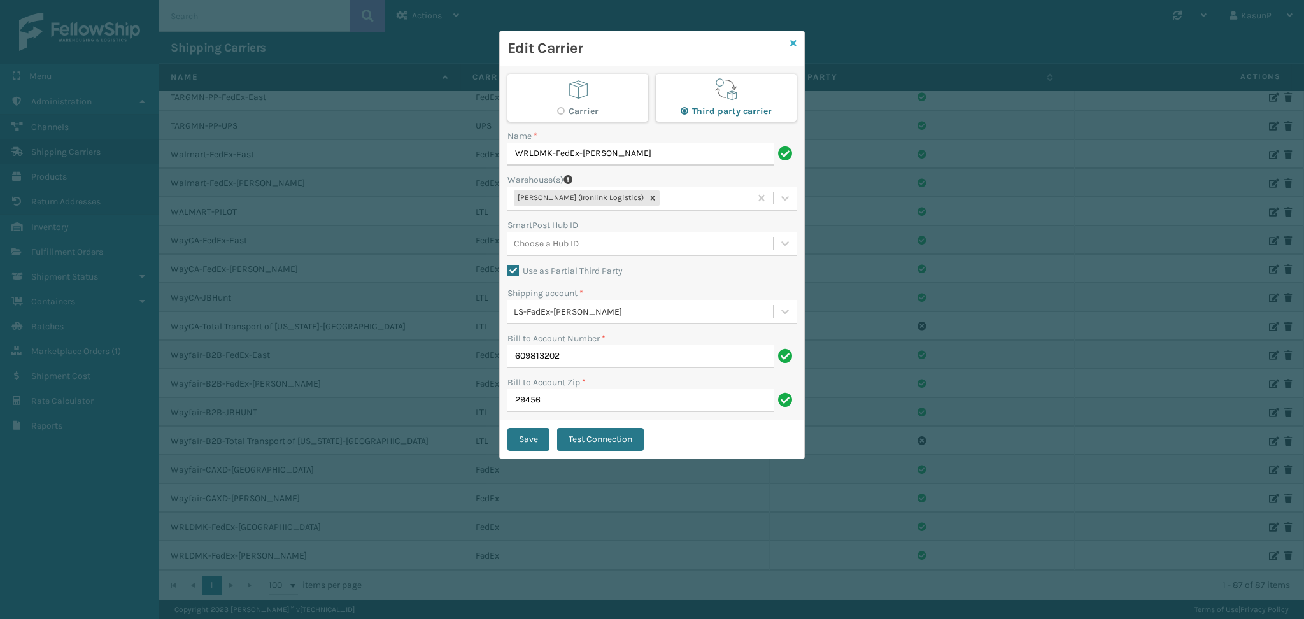
click at [795, 39] on icon at bounding box center [793, 43] width 6 height 9
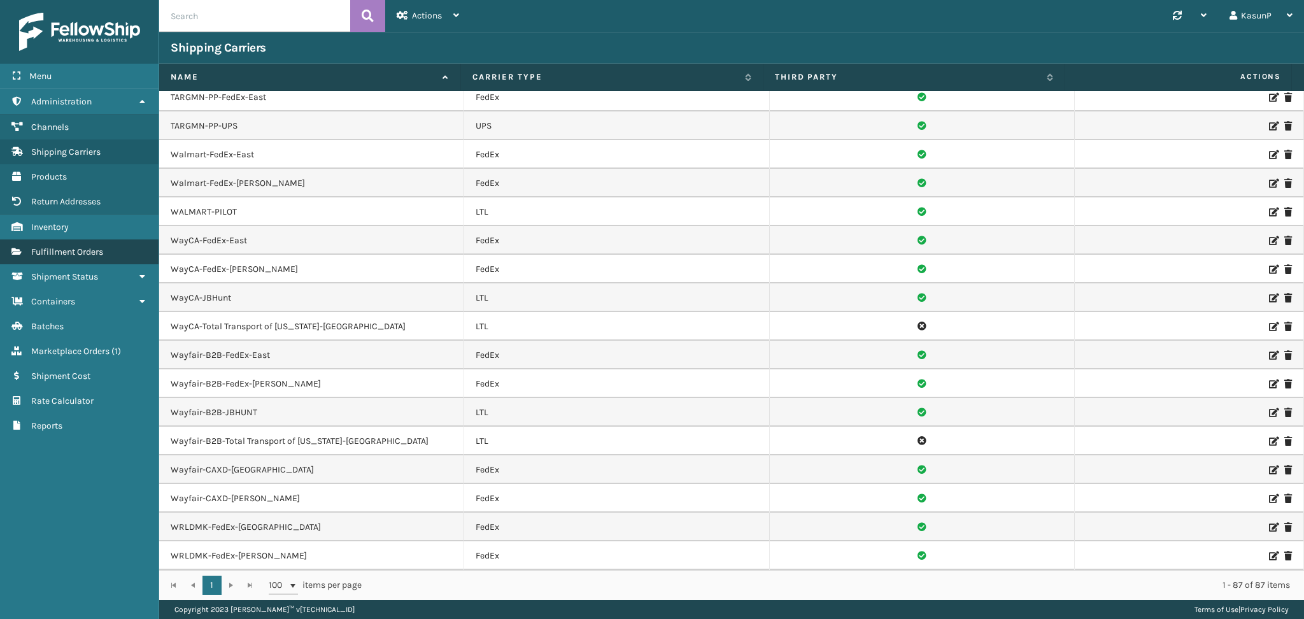
click at [68, 248] on span "Fulfillment Orders" at bounding box center [67, 251] width 72 height 11
